Goal: Task Accomplishment & Management: Use online tool/utility

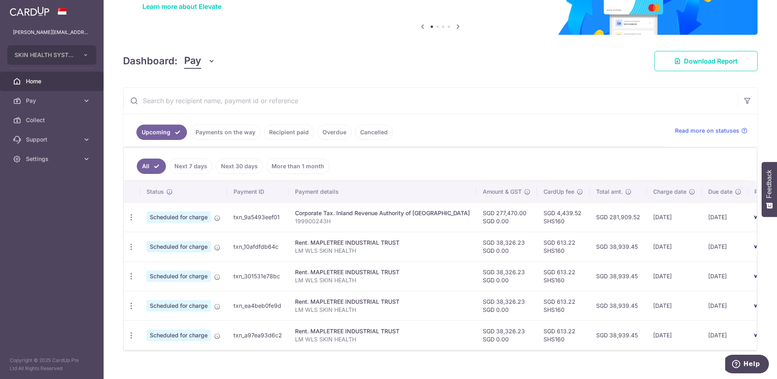
scroll to position [68, 0]
click at [689, 65] on span "Download Report" at bounding box center [711, 62] width 54 height 10
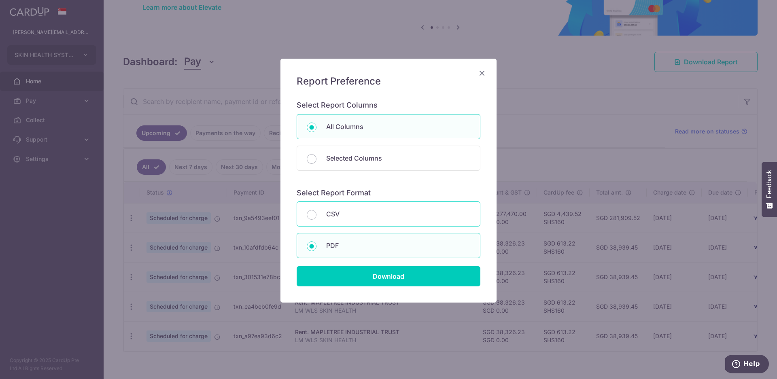
click at [335, 215] on p "CSV" at bounding box center [398, 214] width 144 height 10
click at [316, 215] on input "CSV" at bounding box center [312, 215] width 10 height 10
radio input "true"
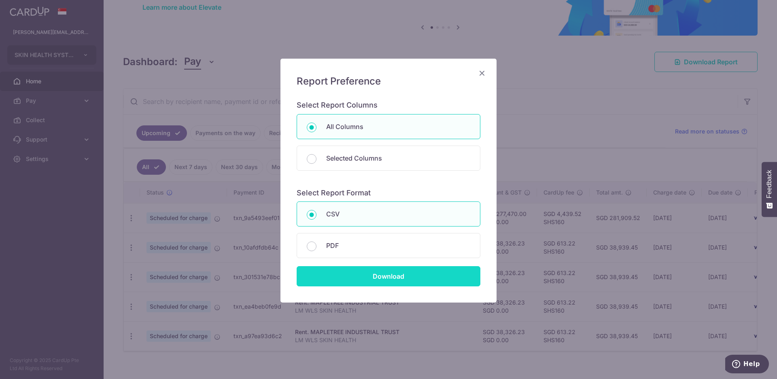
drag, startPoint x: 362, startPoint y: 280, endPoint x: 357, endPoint y: 262, distance: 18.3
click at [362, 279] on input "Download" at bounding box center [389, 276] width 184 height 20
